Goal: Task Accomplishment & Management: Use online tool/utility

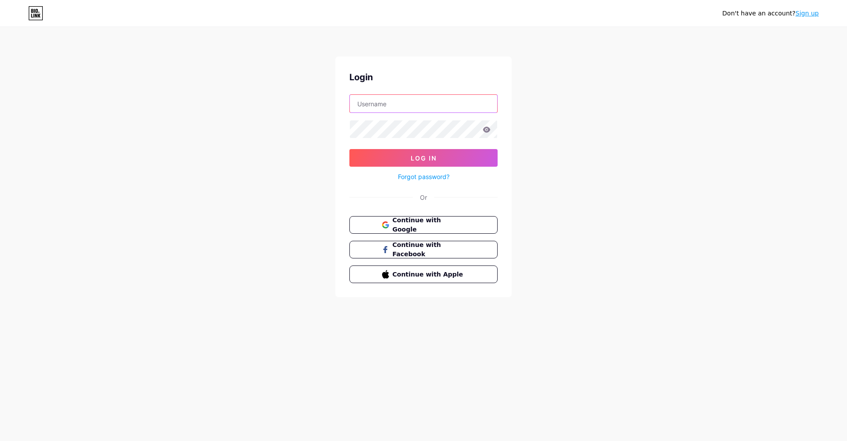
type input "RCY"
click at [391, 160] on button "Log In" at bounding box center [424, 158] width 148 height 18
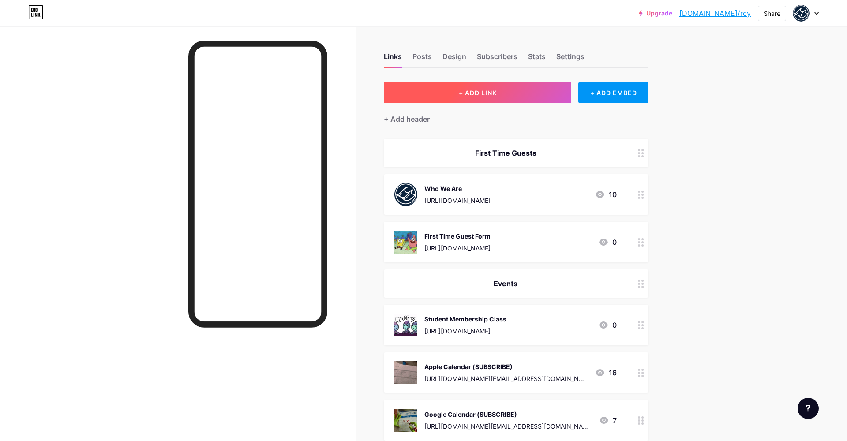
click at [474, 89] on span "+ ADD LINK" at bounding box center [478, 93] width 38 height 8
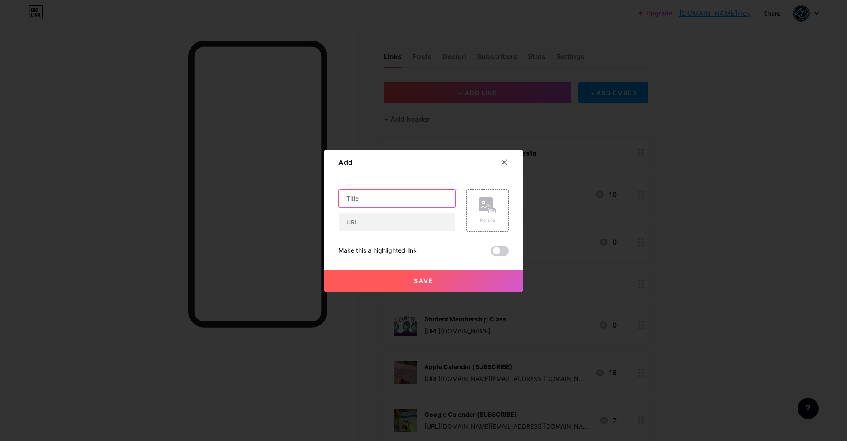
click at [418, 196] on input "text" at bounding box center [397, 199] width 117 height 18
type input "Rodeo Night Sign Up"
click at [488, 222] on div "Picture" at bounding box center [488, 220] width 18 height 7
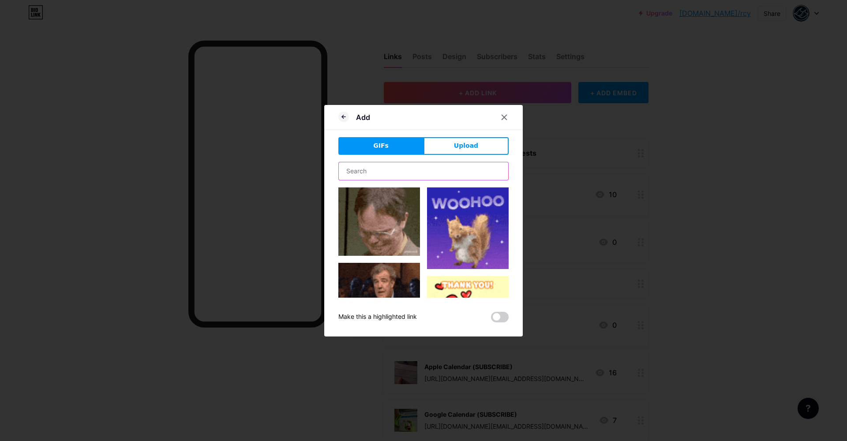
click at [401, 178] on input "text" at bounding box center [423, 171] width 169 height 18
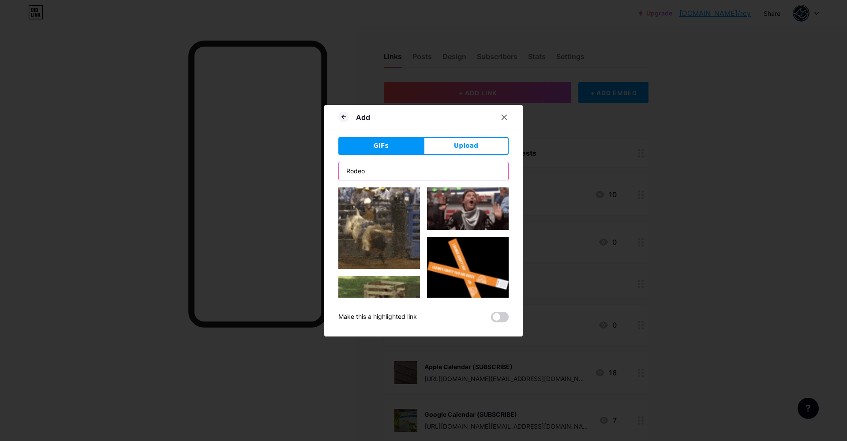
type input "Rodeo"
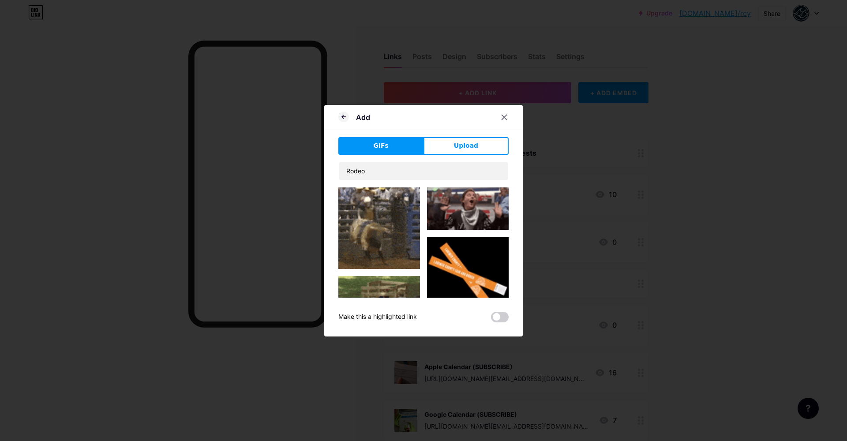
click at [389, 231] on img at bounding box center [380, 229] width 82 height 82
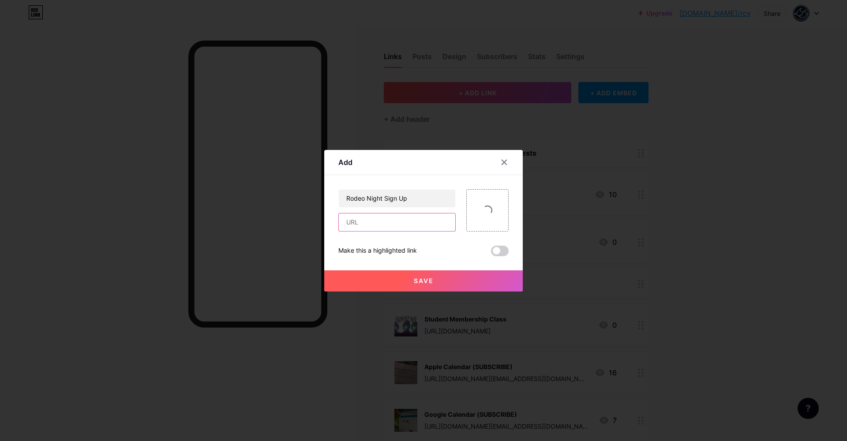
click at [389, 231] on input "text" at bounding box center [397, 223] width 117 height 18
click at [358, 224] on input "text" at bounding box center [397, 223] width 117 height 18
paste input "[URL][DOMAIN_NAME]"
type input "[URL][DOMAIN_NAME]"
click at [419, 278] on span "Save" at bounding box center [424, 281] width 20 height 8
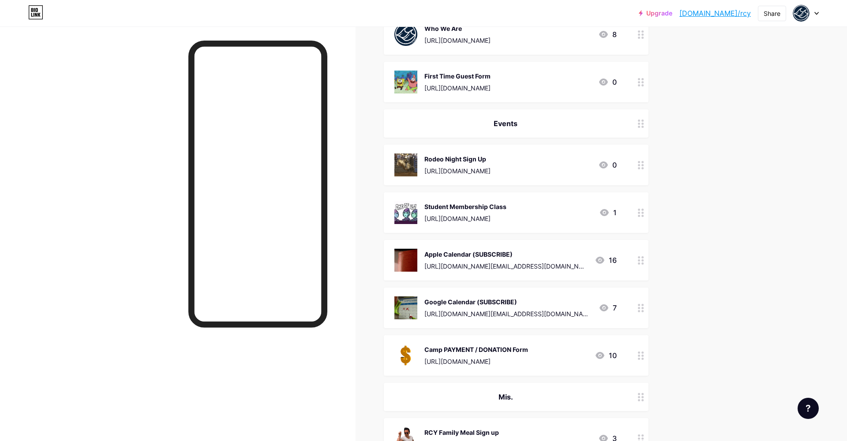
scroll to position [161, 0]
click at [642, 213] on icon at bounding box center [641, 212] width 6 height 8
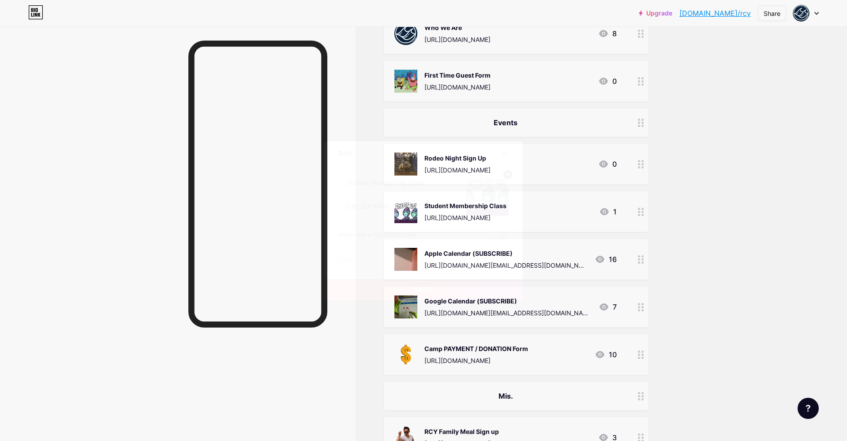
click at [502, 261] on span at bounding box center [500, 260] width 18 height 11
click at [491, 262] on input "checkbox" at bounding box center [491, 262] width 0 height 0
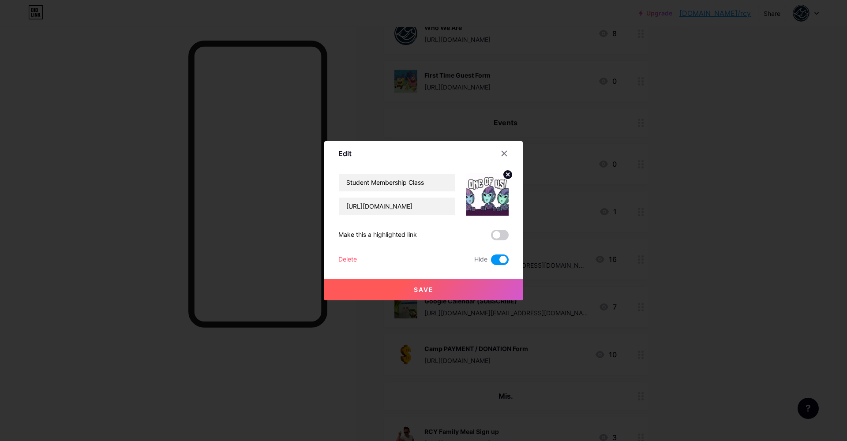
click at [455, 296] on button "Save" at bounding box center [423, 289] width 199 height 21
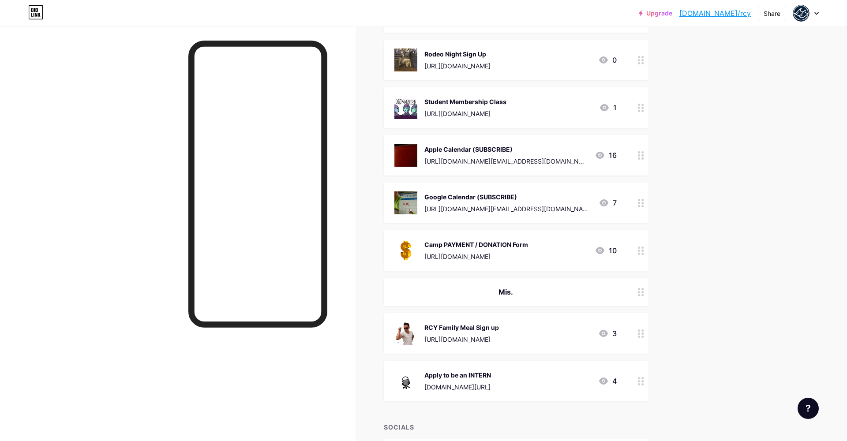
scroll to position [266, 0]
click at [641, 377] on icon at bounding box center [641, 381] width 6 height 8
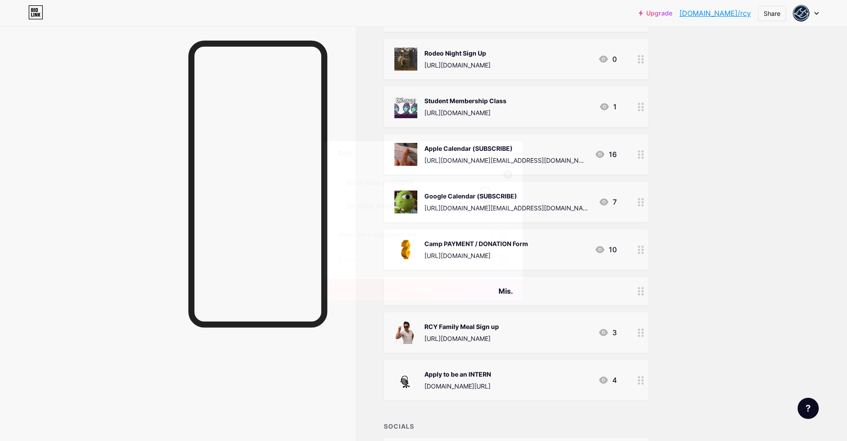
click at [504, 260] on span at bounding box center [500, 260] width 18 height 11
click at [491, 262] on input "checkbox" at bounding box center [491, 262] width 0 height 0
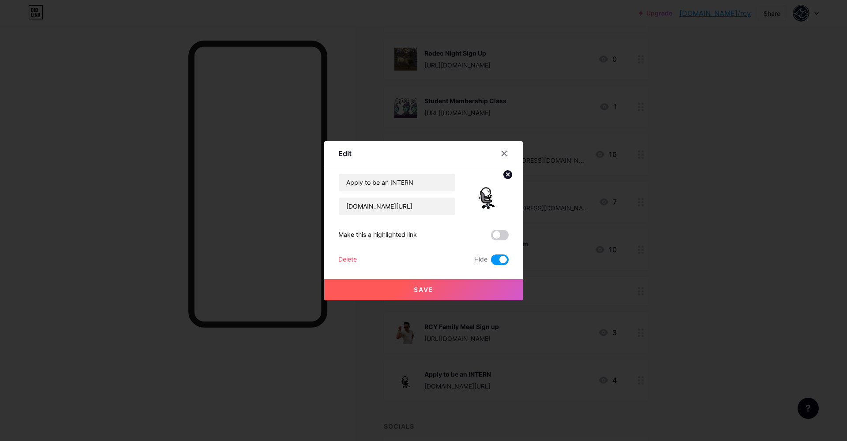
click at [456, 284] on button "Save" at bounding box center [423, 289] width 199 height 21
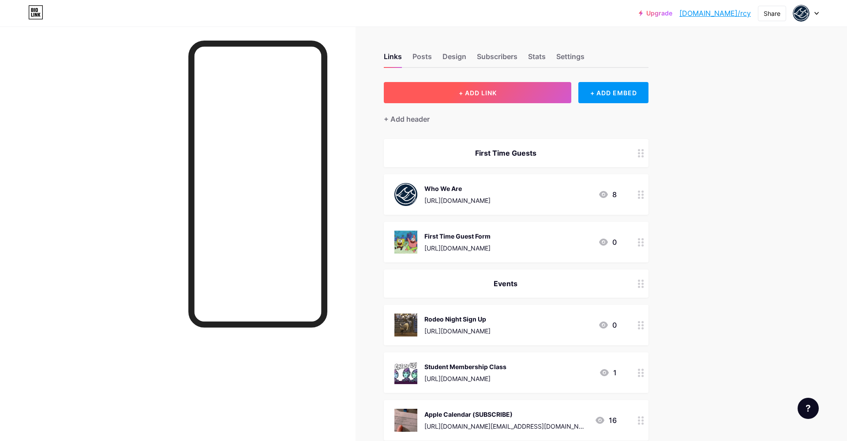
scroll to position [0, 0]
click at [502, 99] on button "+ ADD LINK" at bounding box center [478, 92] width 188 height 21
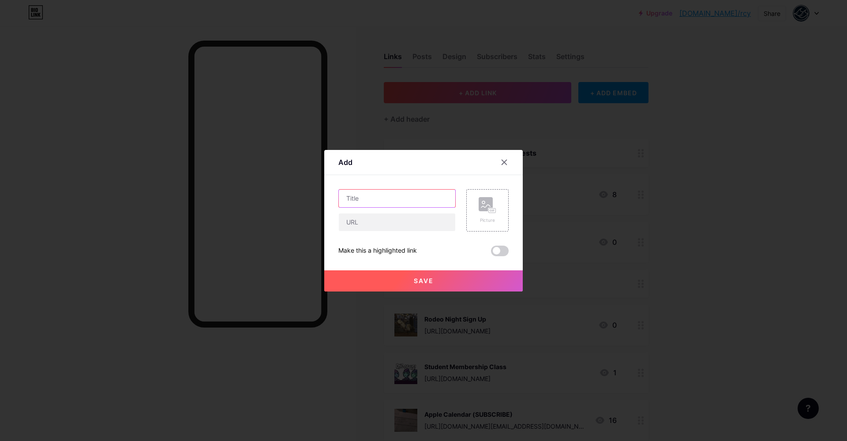
click at [389, 203] on input "text" at bounding box center [397, 199] width 117 height 18
type input "Trunk or Treat Registration"
click at [483, 203] on circle at bounding box center [483, 202] width 3 height 3
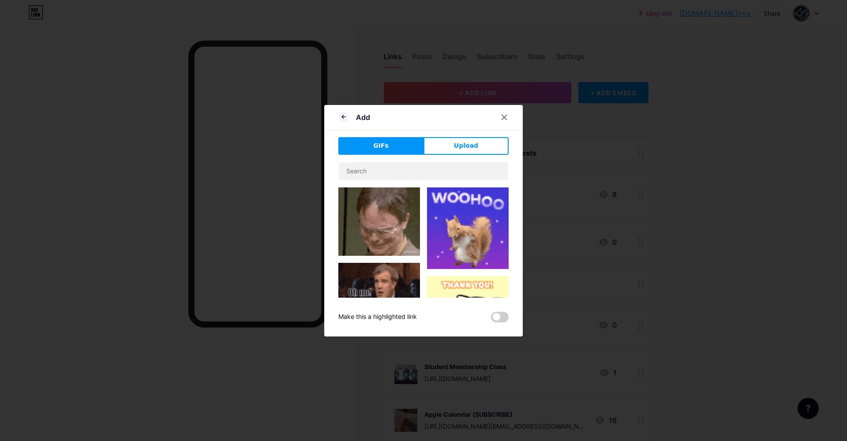
click at [447, 186] on div at bounding box center [424, 230] width 170 height 136
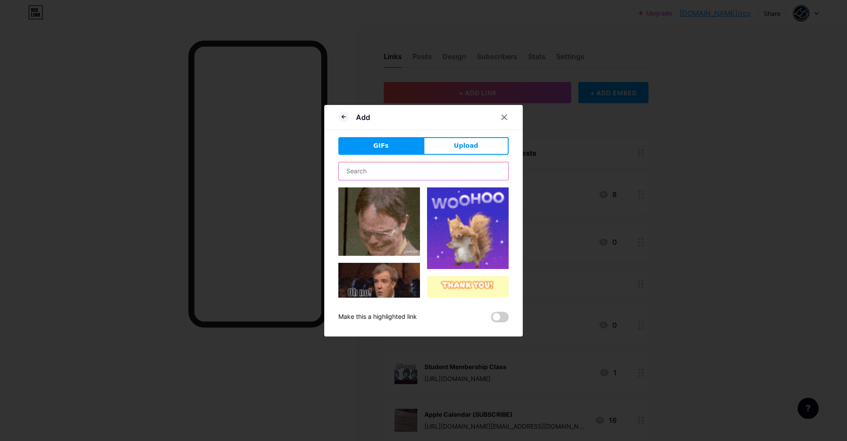
click at [434, 172] on input "text" at bounding box center [423, 171] width 169 height 18
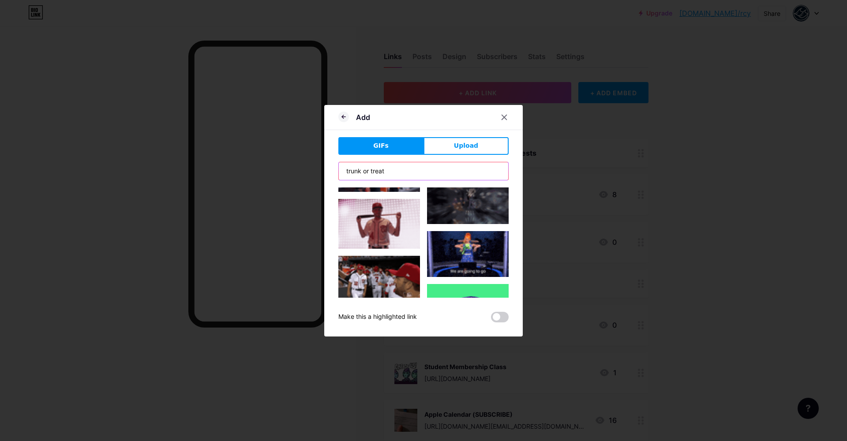
scroll to position [544, 0]
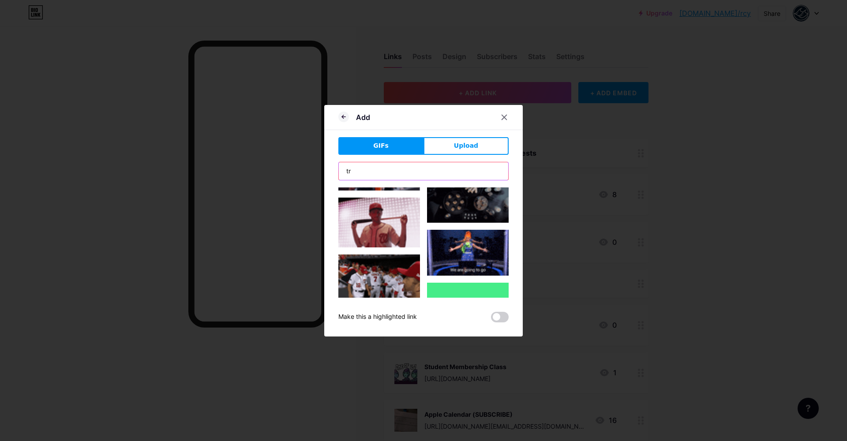
type input "t"
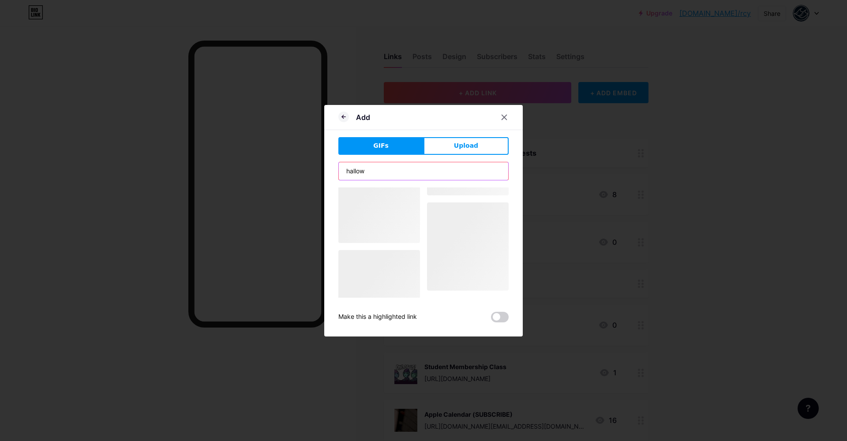
scroll to position [0, 0]
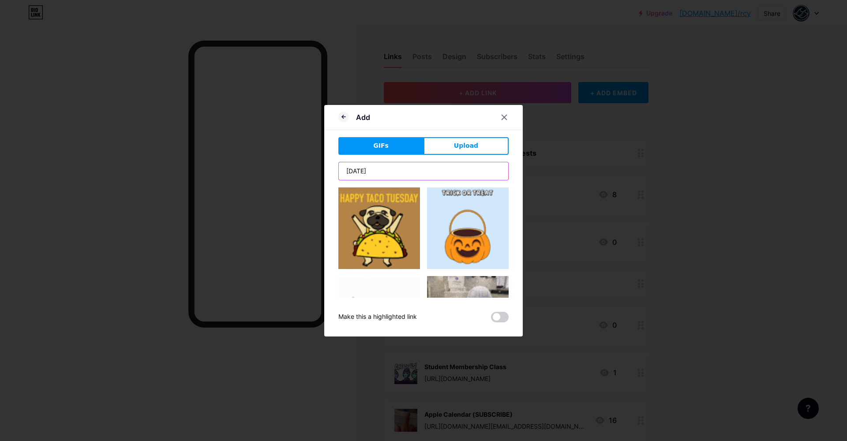
type input "[DATE]"
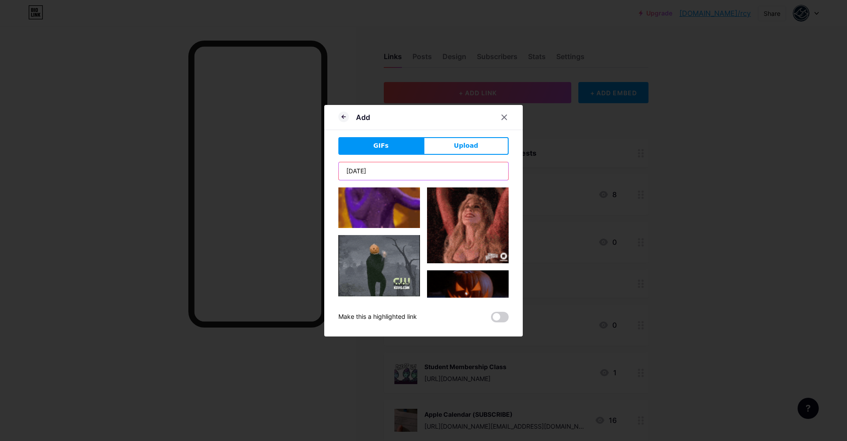
scroll to position [271, 0]
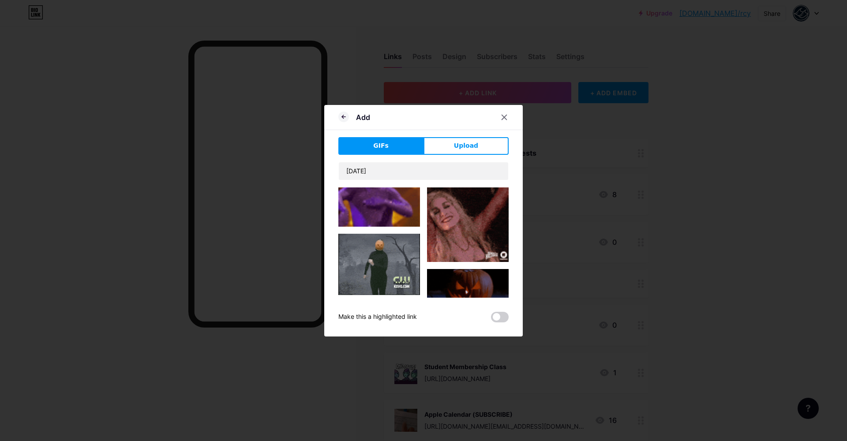
click at [374, 269] on img at bounding box center [380, 264] width 82 height 61
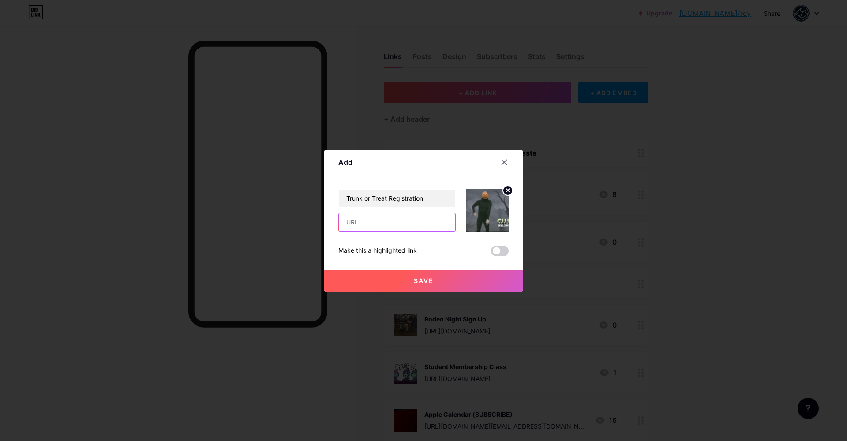
click at [382, 226] on input "text" at bounding box center [397, 223] width 117 height 18
paste input "[URL][DOMAIN_NAME]"
type input "[URL][DOMAIN_NAME]"
click at [391, 283] on button "Save" at bounding box center [423, 281] width 199 height 21
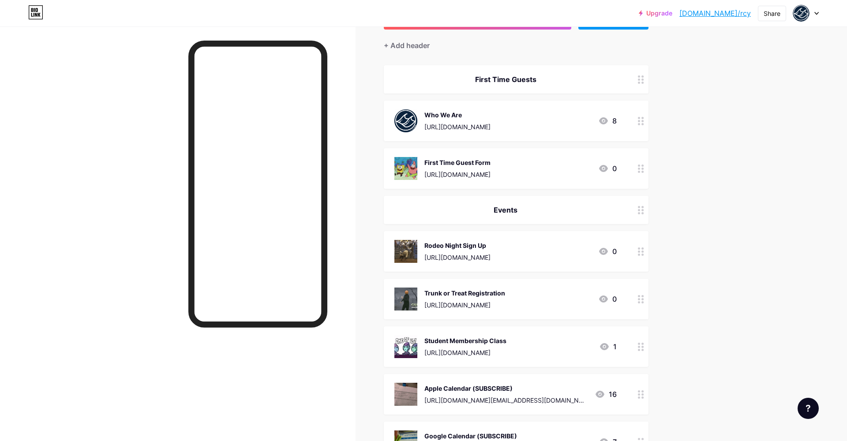
scroll to position [76, 0]
